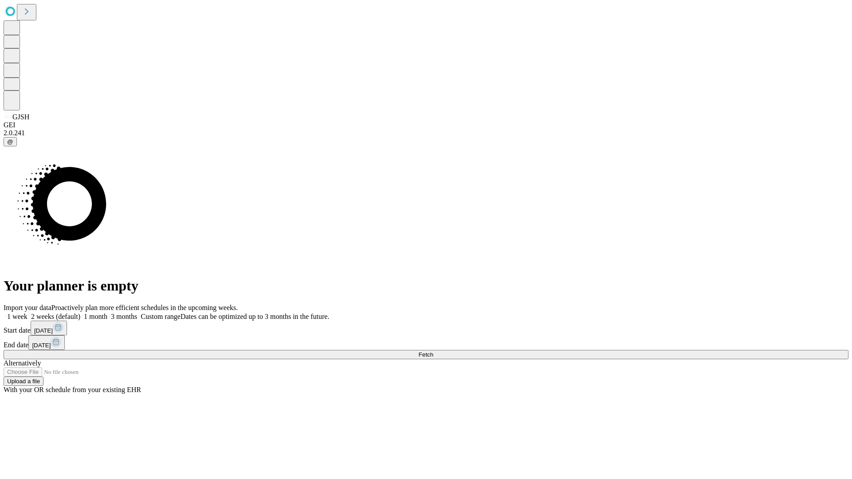
click at [433, 351] on span "Fetch" at bounding box center [425, 354] width 15 height 7
